Goal: Task Accomplishment & Management: Use online tool/utility

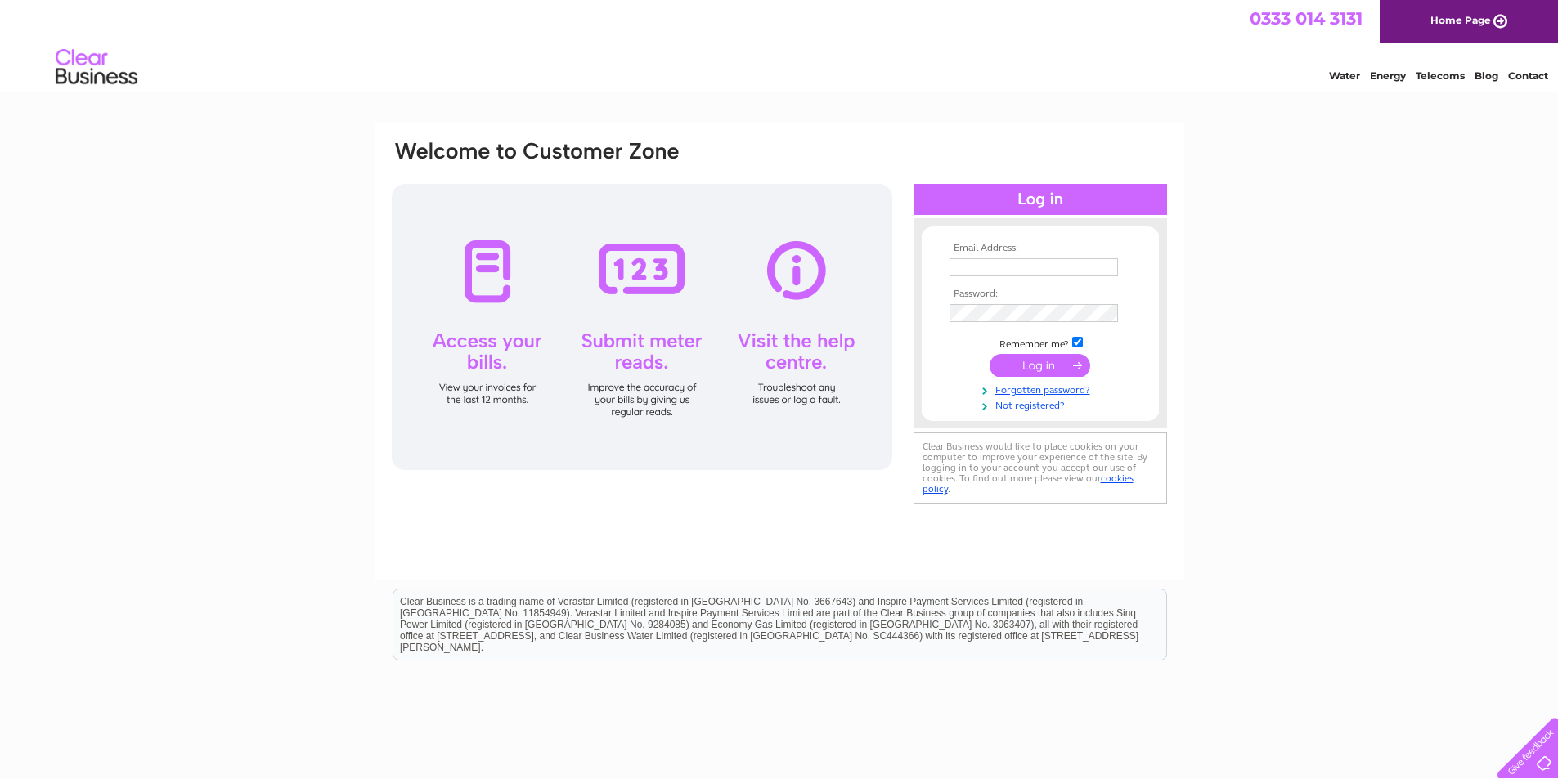
type input "[EMAIL_ADDRESS][DOMAIN_NAME]"
click at [1034, 365] on input "submit" at bounding box center [1039, 365] width 101 height 23
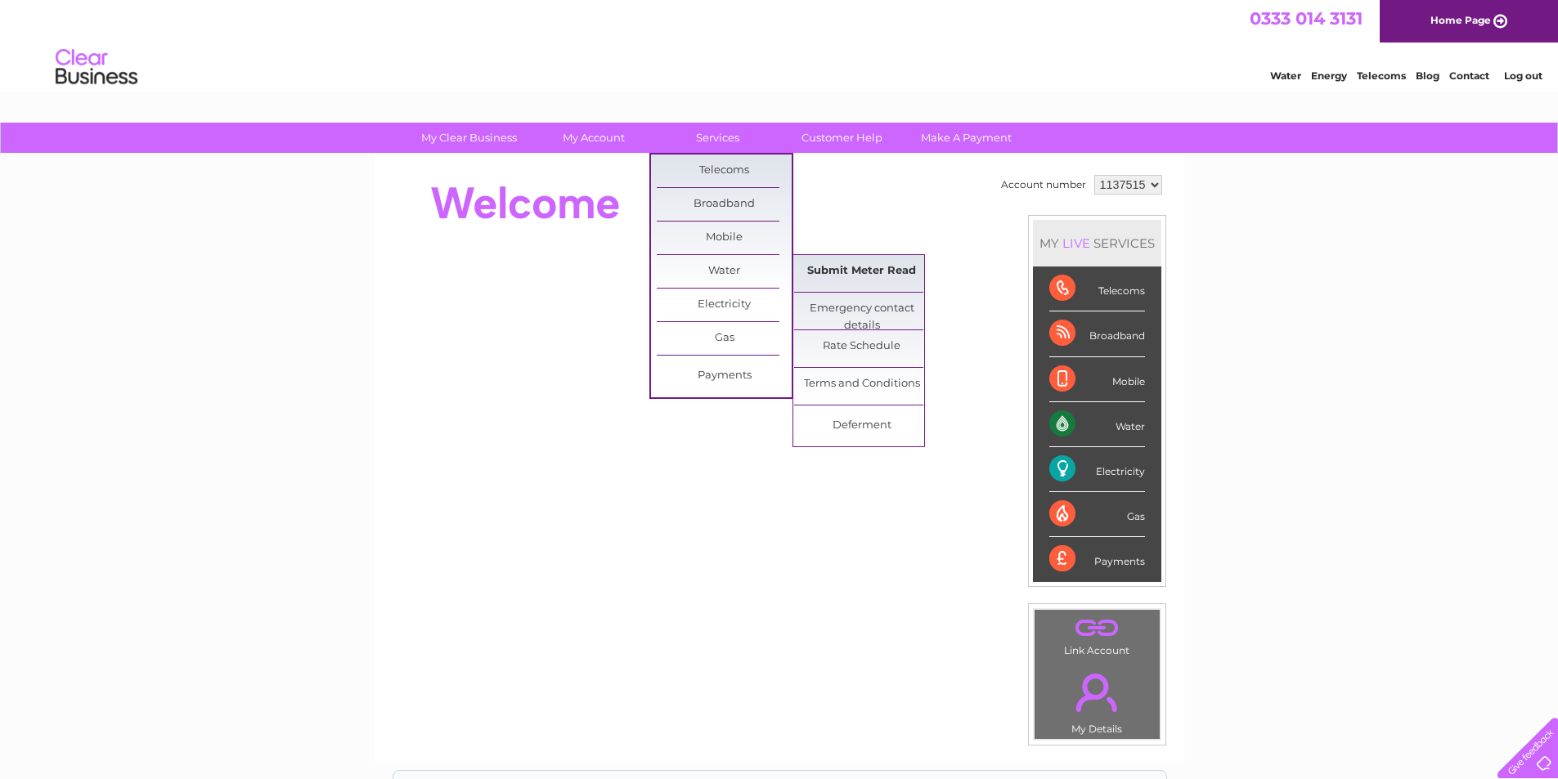
click at [863, 271] on link "Submit Meter Read" at bounding box center [861, 271] width 135 height 33
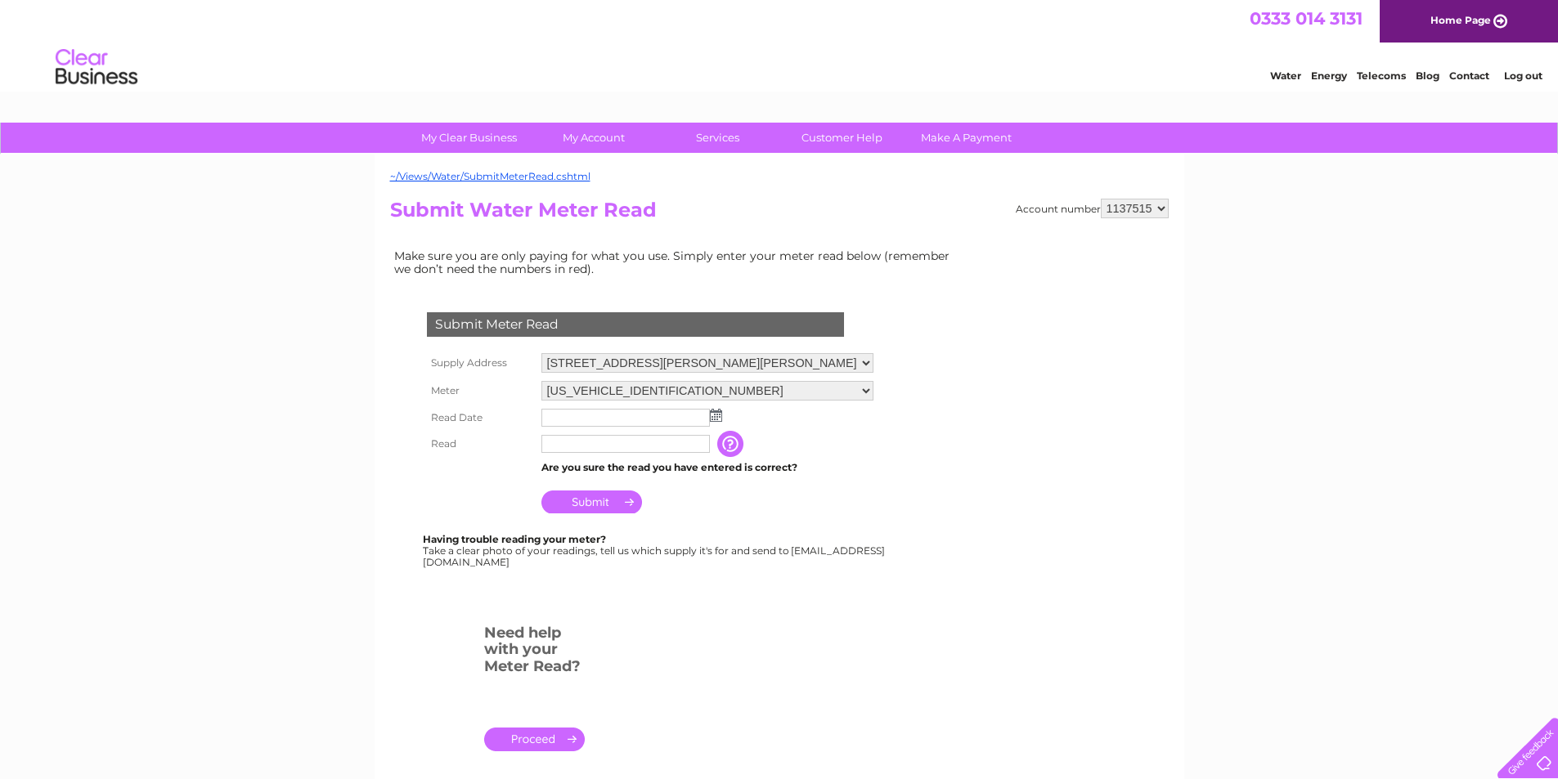
click at [642, 413] on input "text" at bounding box center [625, 418] width 168 height 18
click at [711, 413] on img at bounding box center [717, 416] width 12 height 13
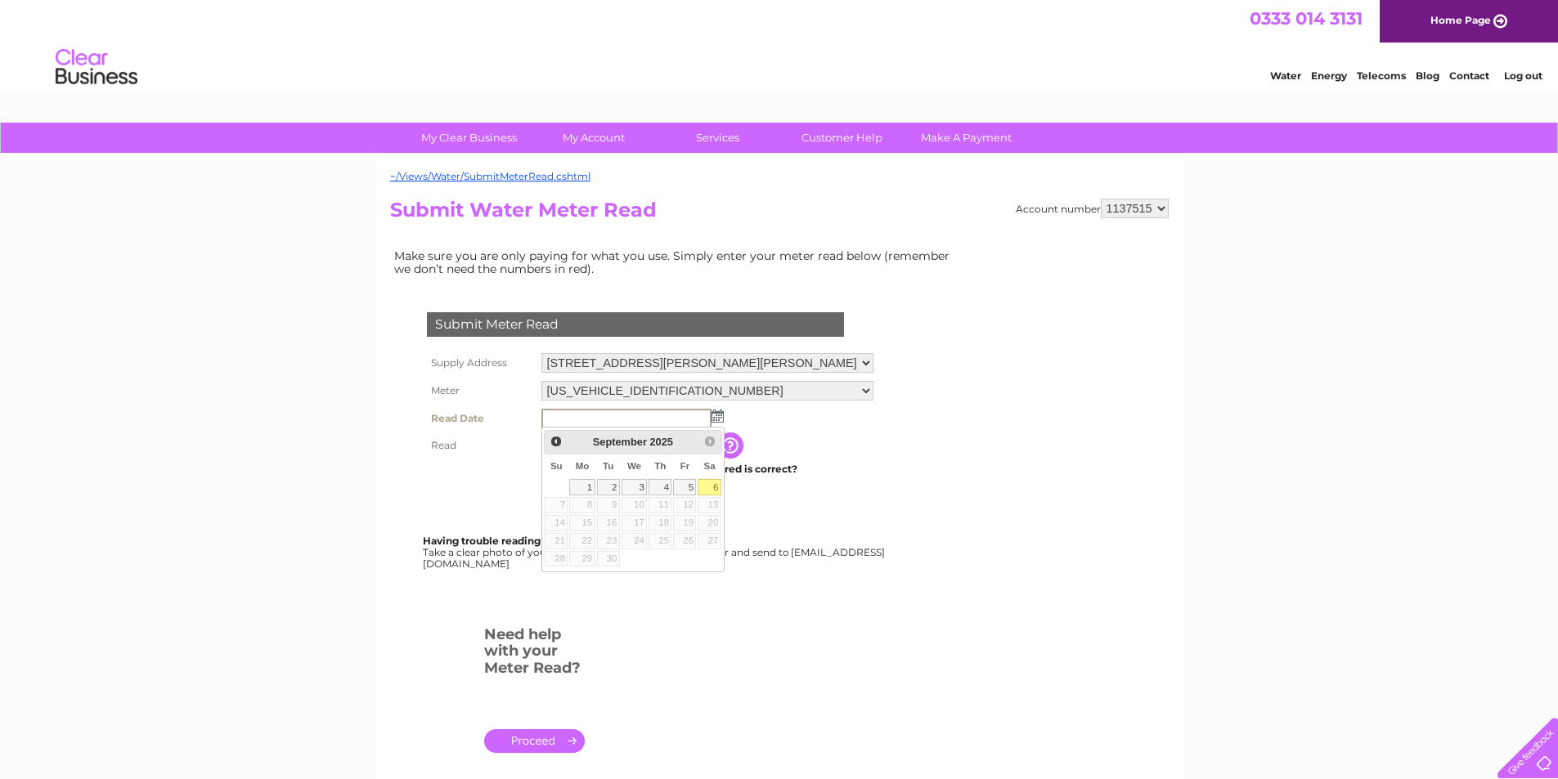
click at [709, 484] on link "6" at bounding box center [708, 487] width 23 height 16
type input "[DATE]"
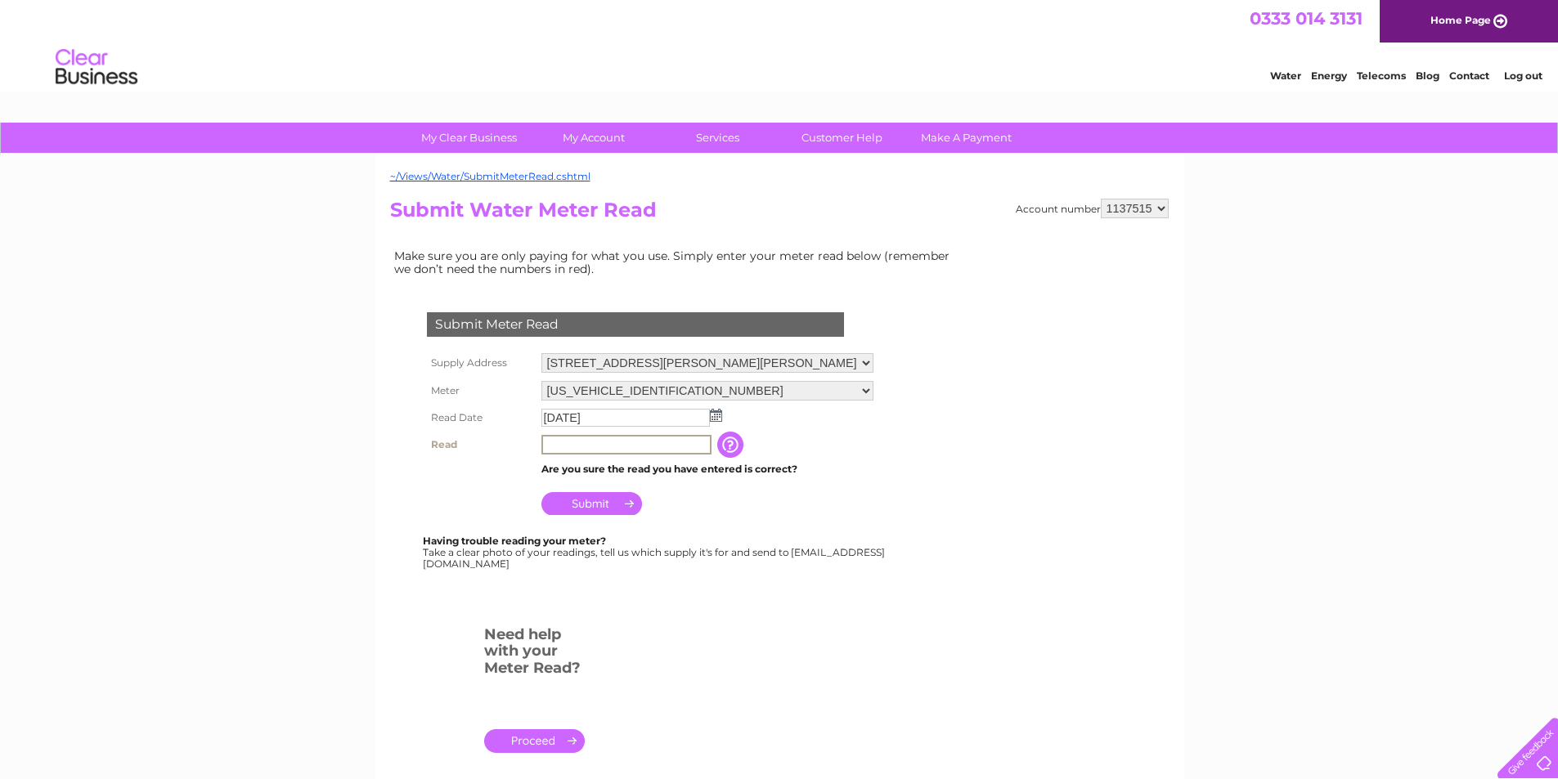
click at [556, 446] on input "text" at bounding box center [626, 445] width 170 height 20
type input "241"
click at [621, 504] on input "Submit" at bounding box center [591, 503] width 101 height 23
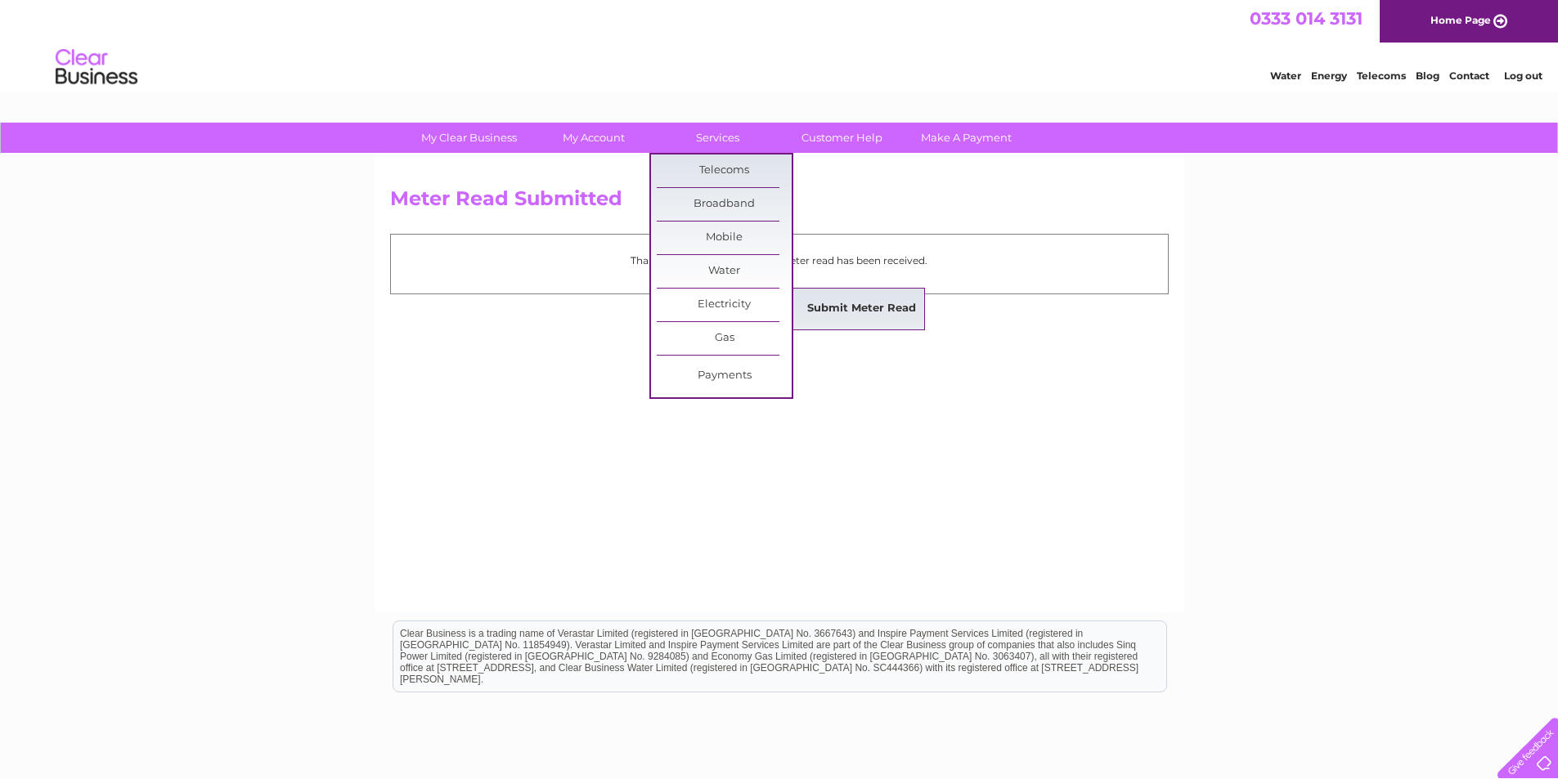
click at [839, 306] on link "Submit Meter Read" at bounding box center [861, 309] width 135 height 33
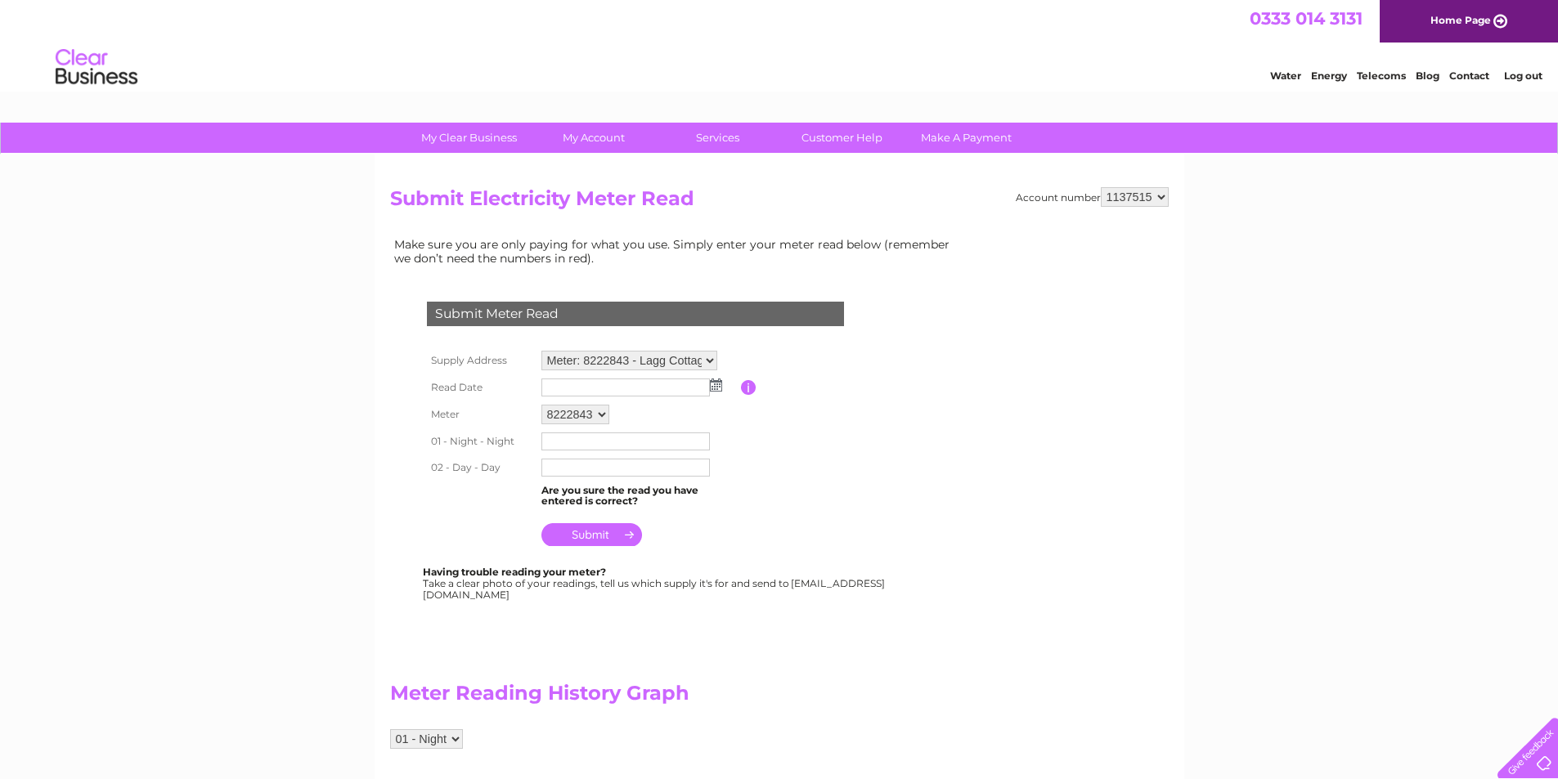
click at [658, 383] on input "text" at bounding box center [625, 388] width 168 height 18
click at [719, 386] on img at bounding box center [716, 385] width 12 height 13
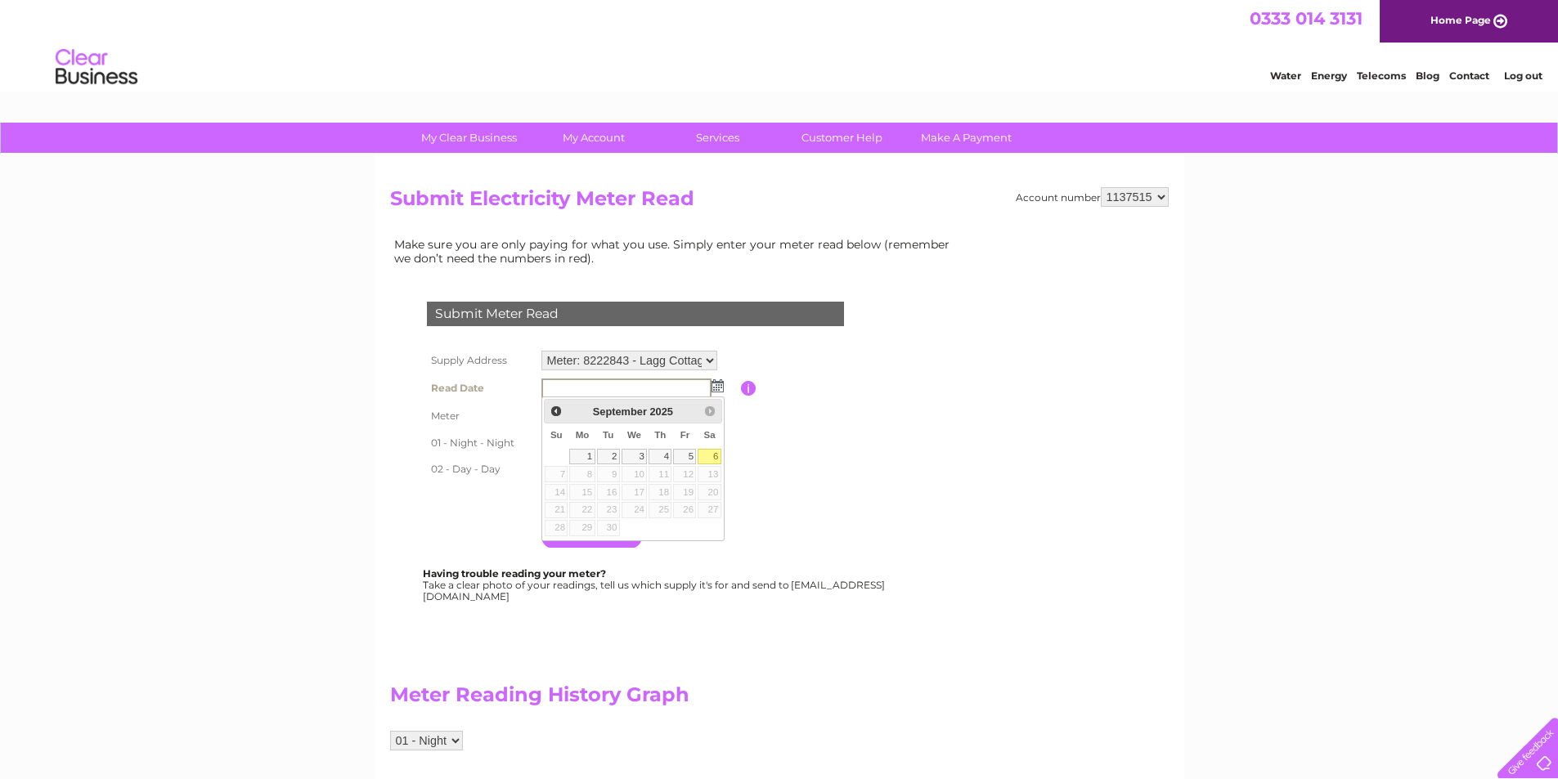
click at [718, 456] on link "6" at bounding box center [708, 457] width 23 height 16
type input "[DATE]"
click at [588, 443] on input "text" at bounding box center [626, 443] width 170 height 20
type input "97842"
click at [563, 464] on input "text" at bounding box center [625, 469] width 168 height 18
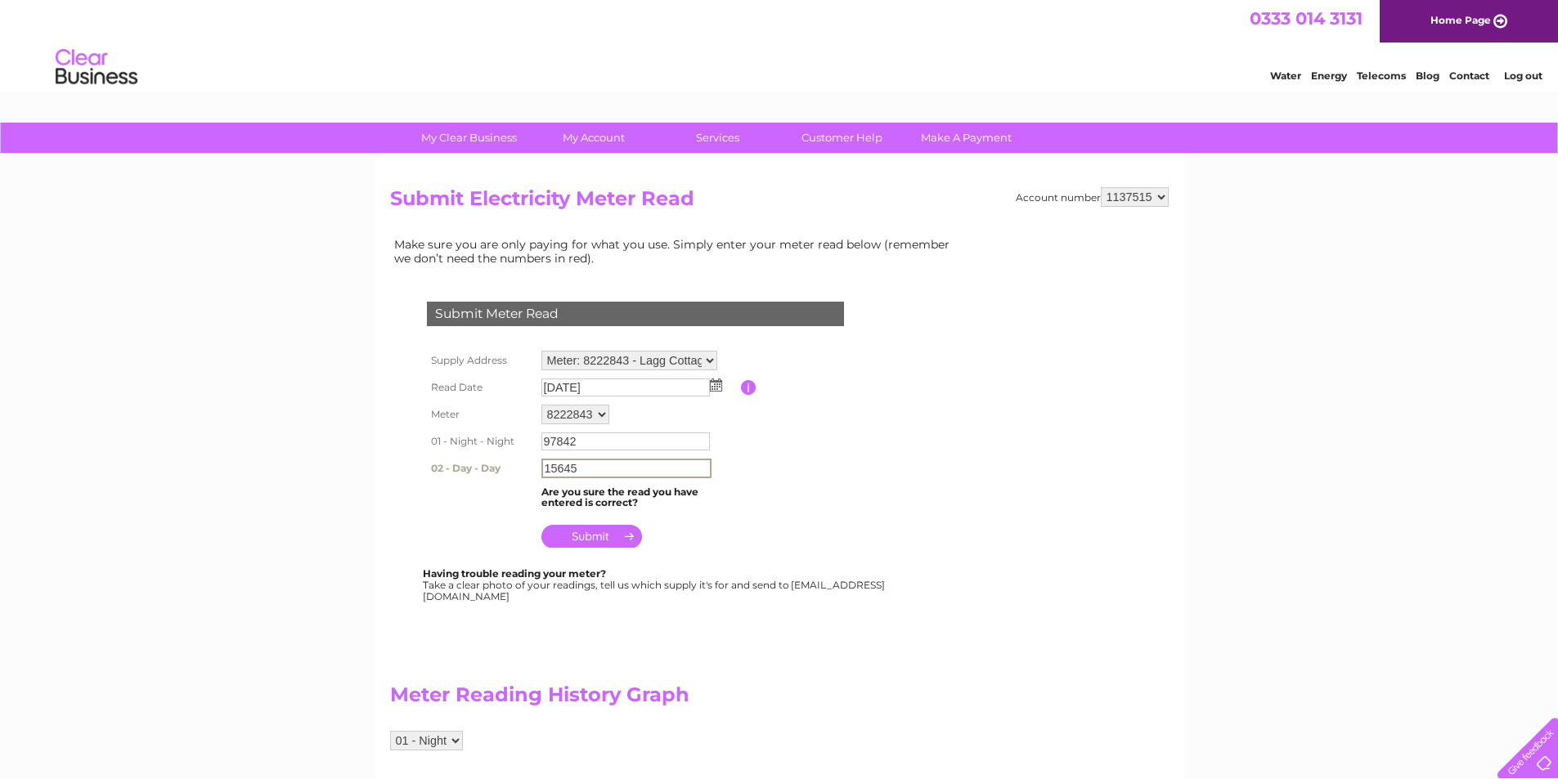
type input "15645"
click at [594, 538] on input "submit" at bounding box center [591, 534] width 101 height 23
